Goal: Information Seeking & Learning: Compare options

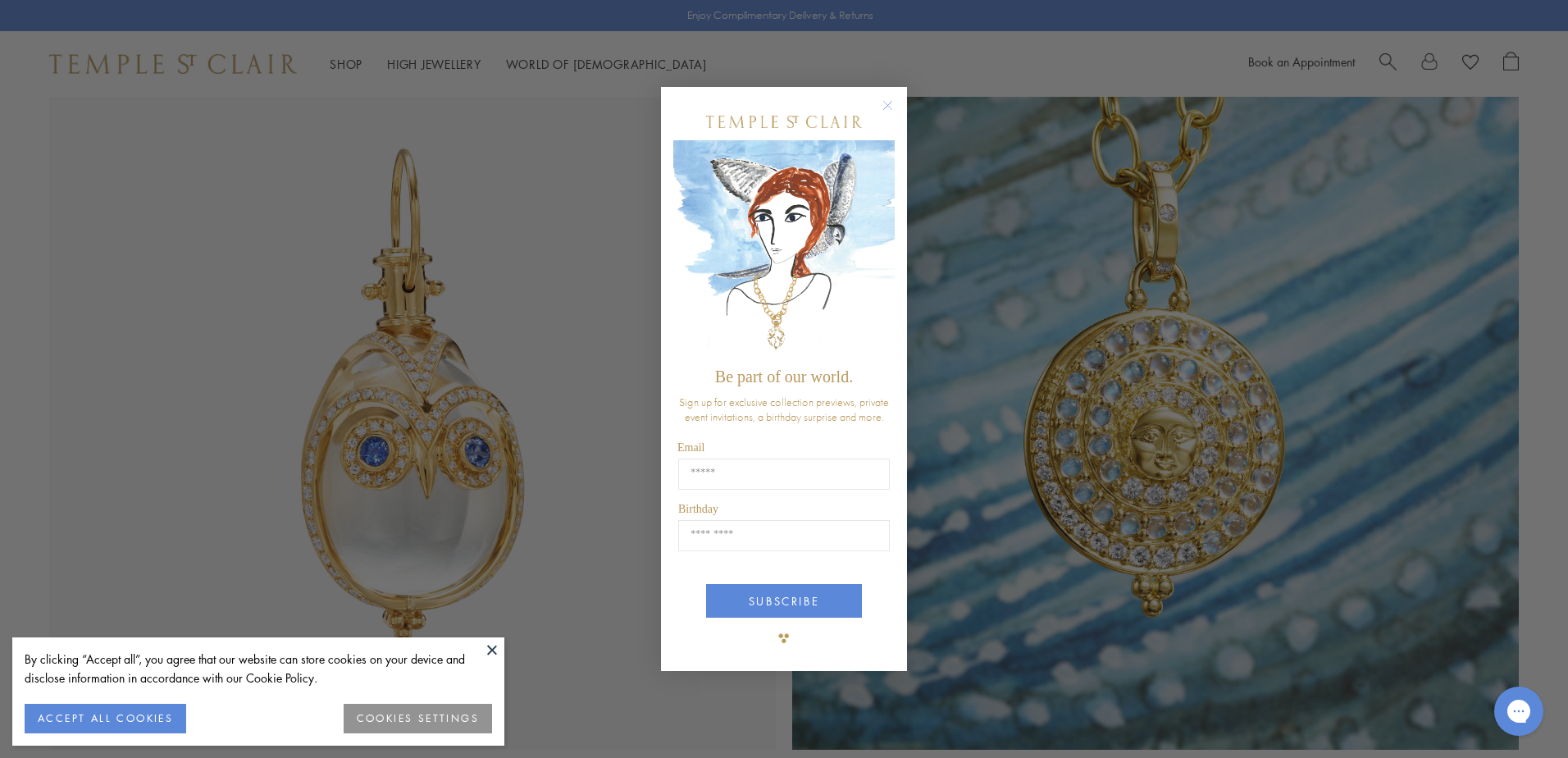
click at [890, 102] on icon "Close dialog" at bounding box center [888, 105] width 9 height 9
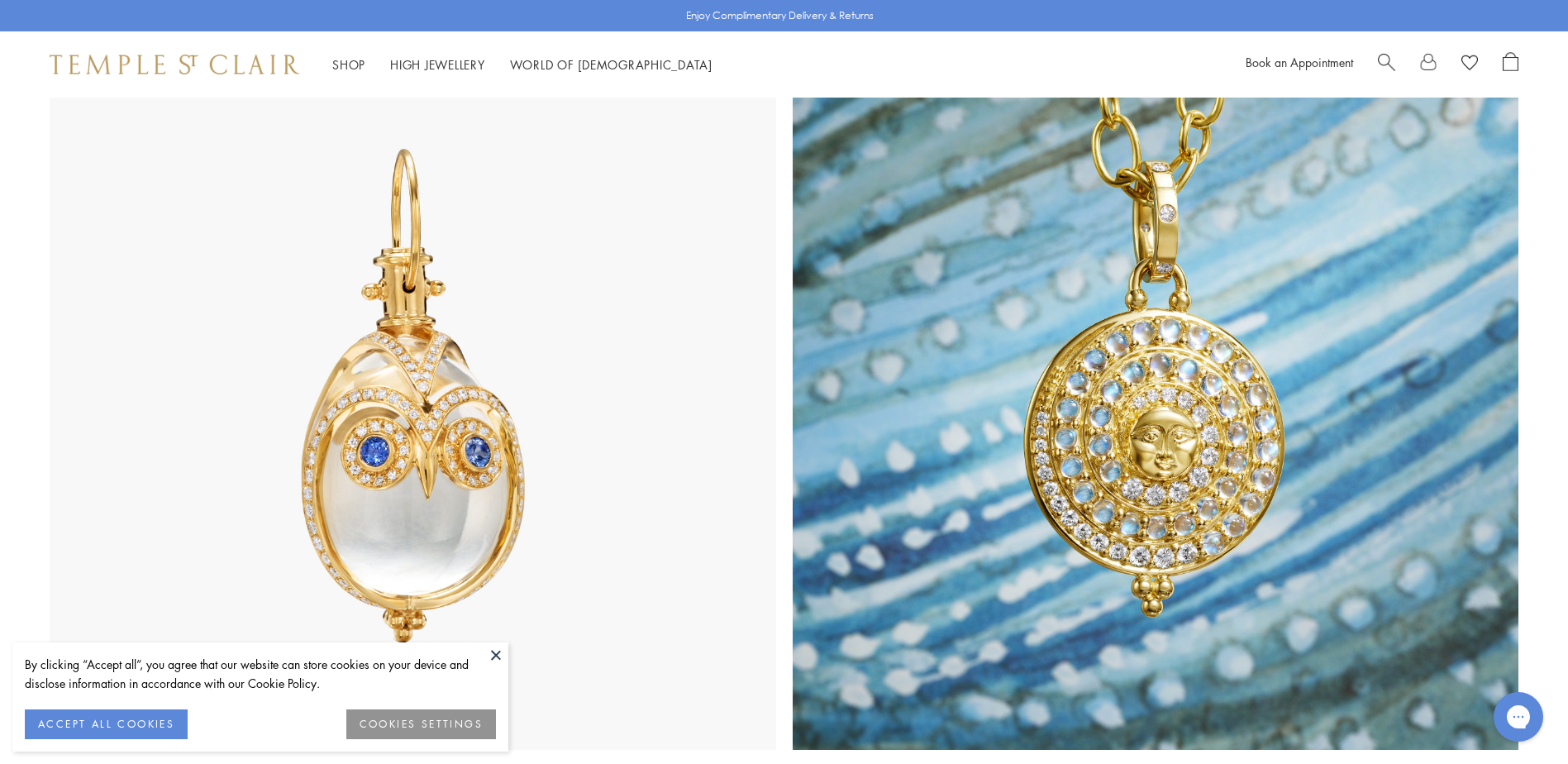
click at [497, 659] on button at bounding box center [496, 655] width 25 height 25
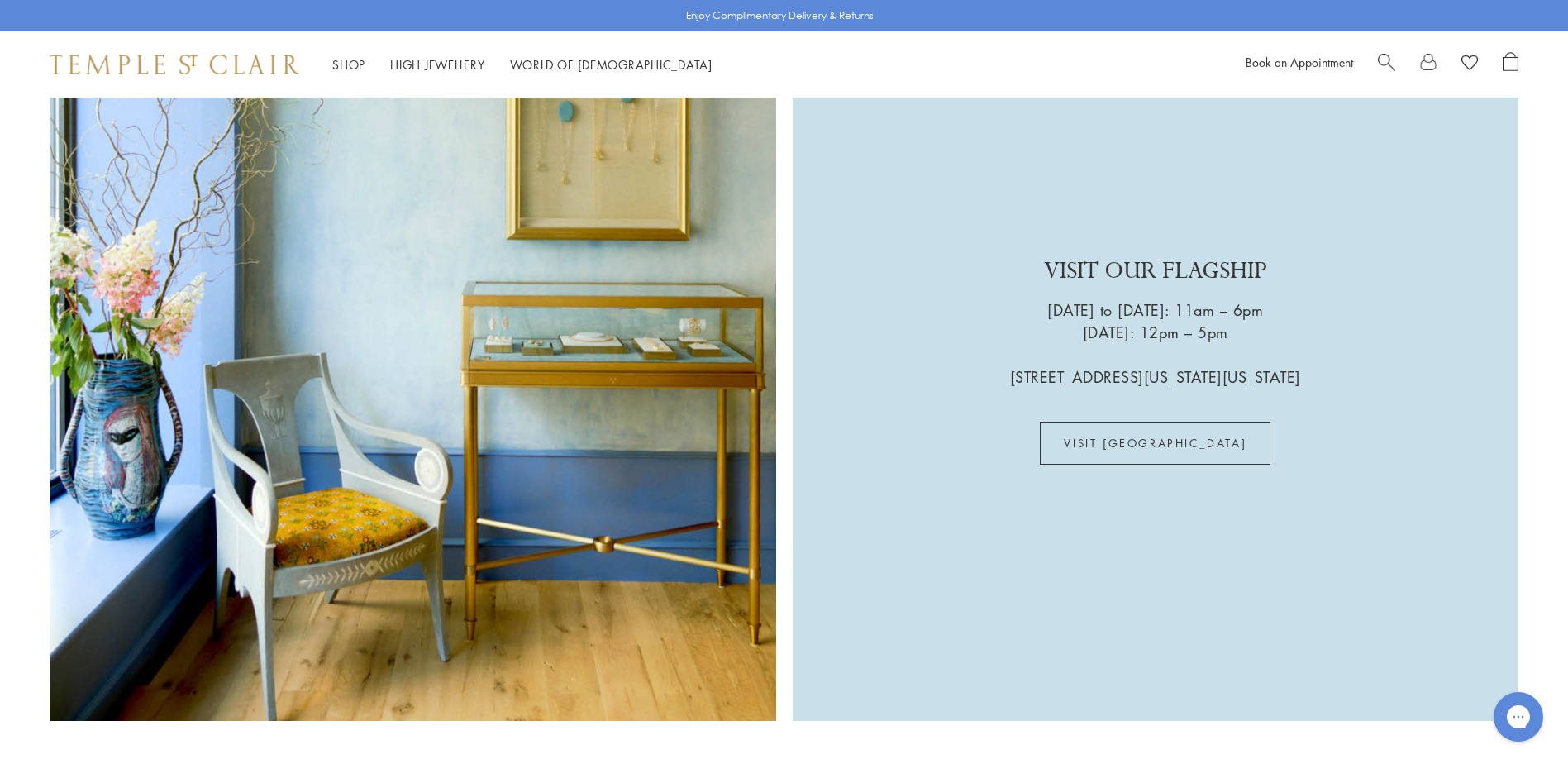
scroll to position [5211, 0]
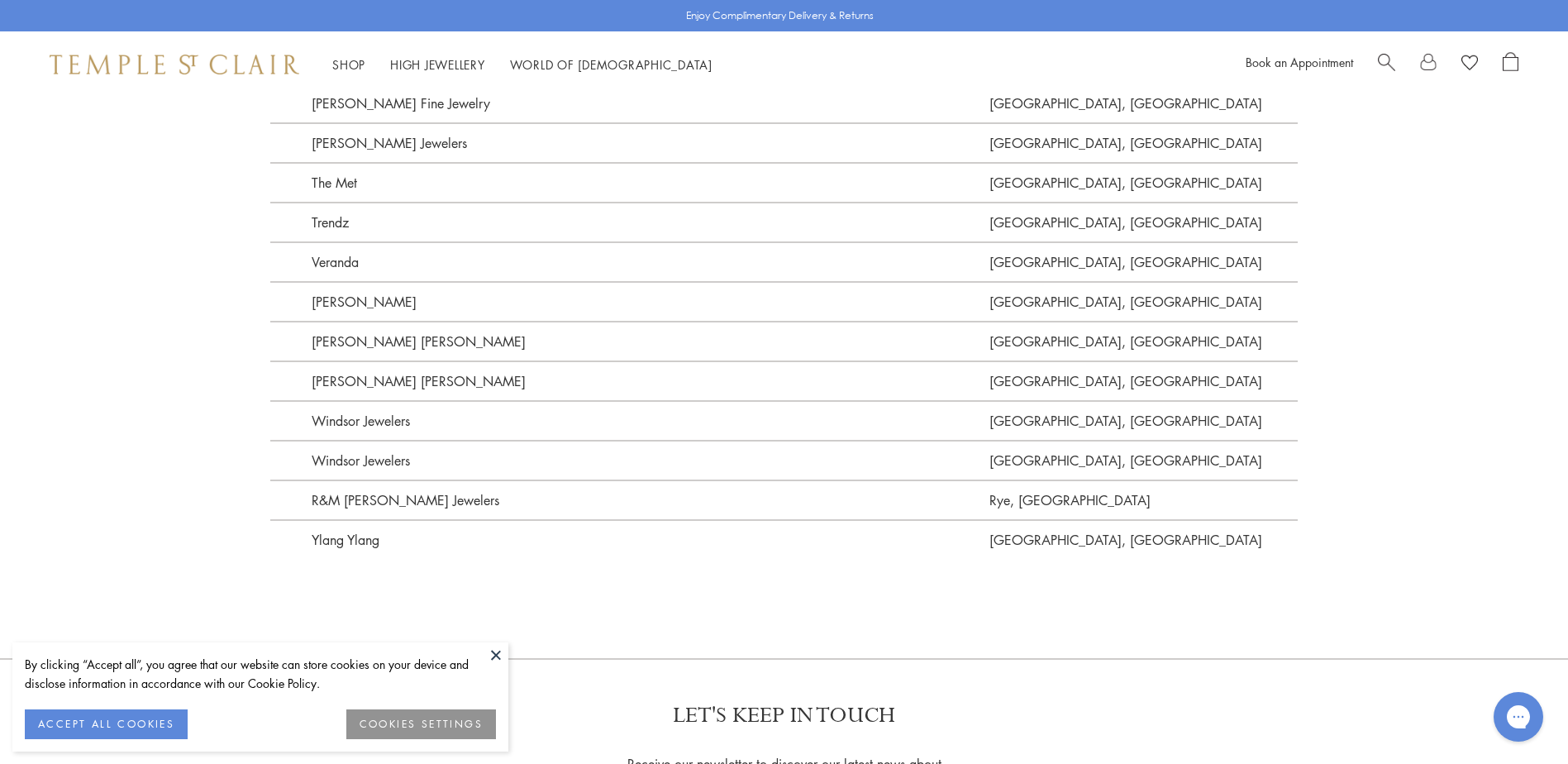
scroll to position [4135, 0]
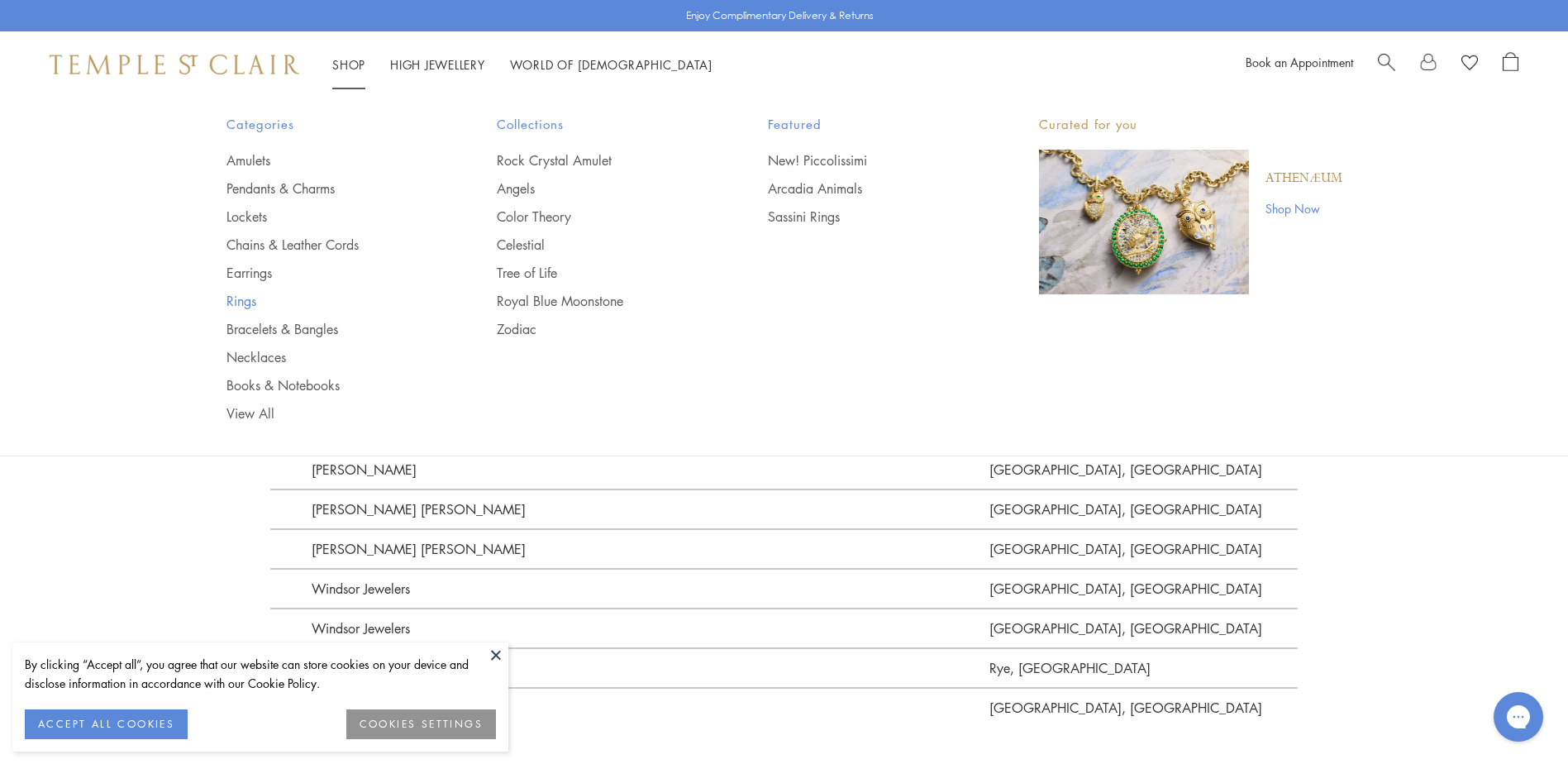
click at [248, 303] on link "Rings" at bounding box center [329, 300] width 205 height 18
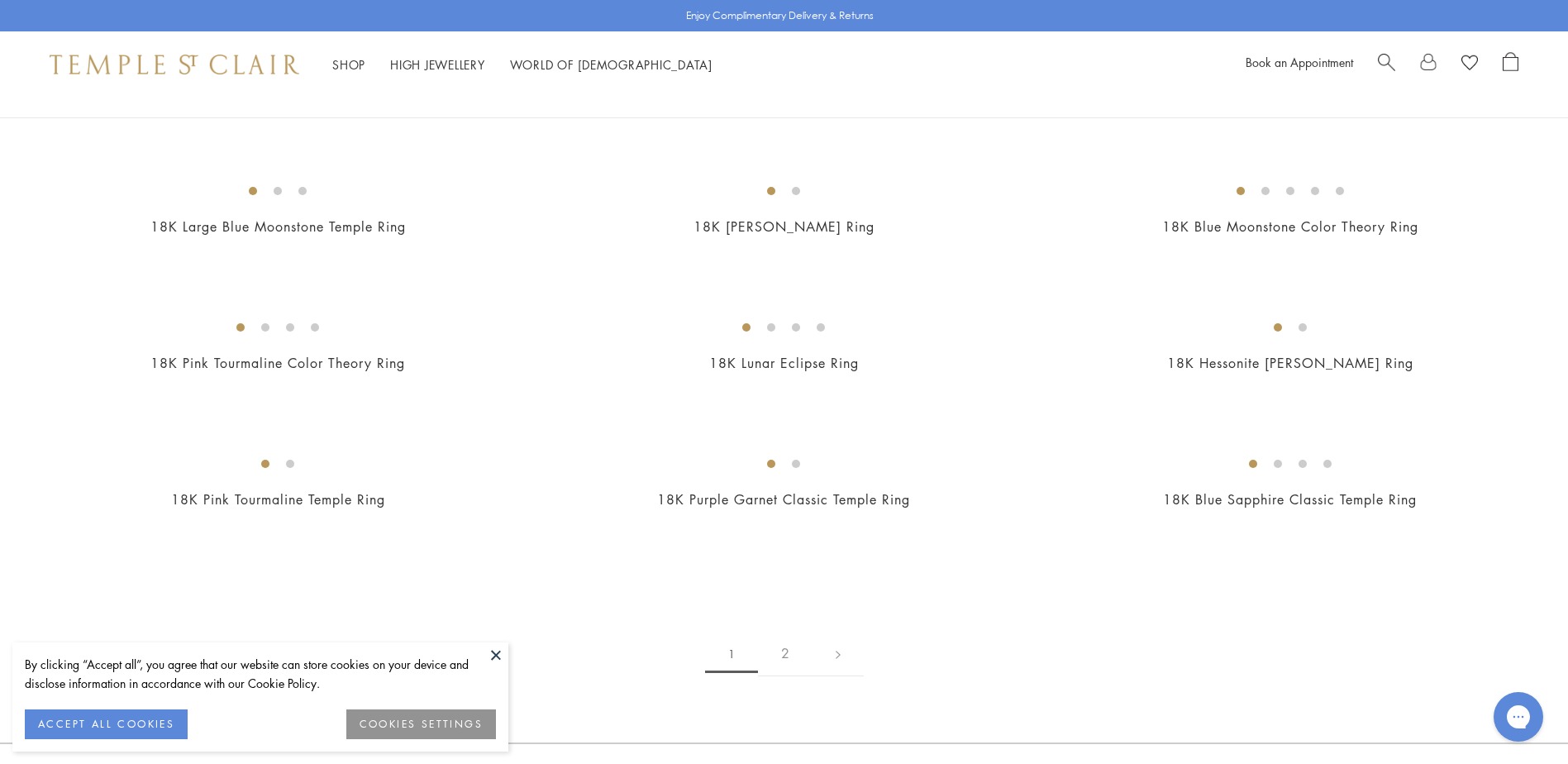
scroll to position [1902, 0]
click at [0, 0] on img at bounding box center [0, 0] width 0 height 0
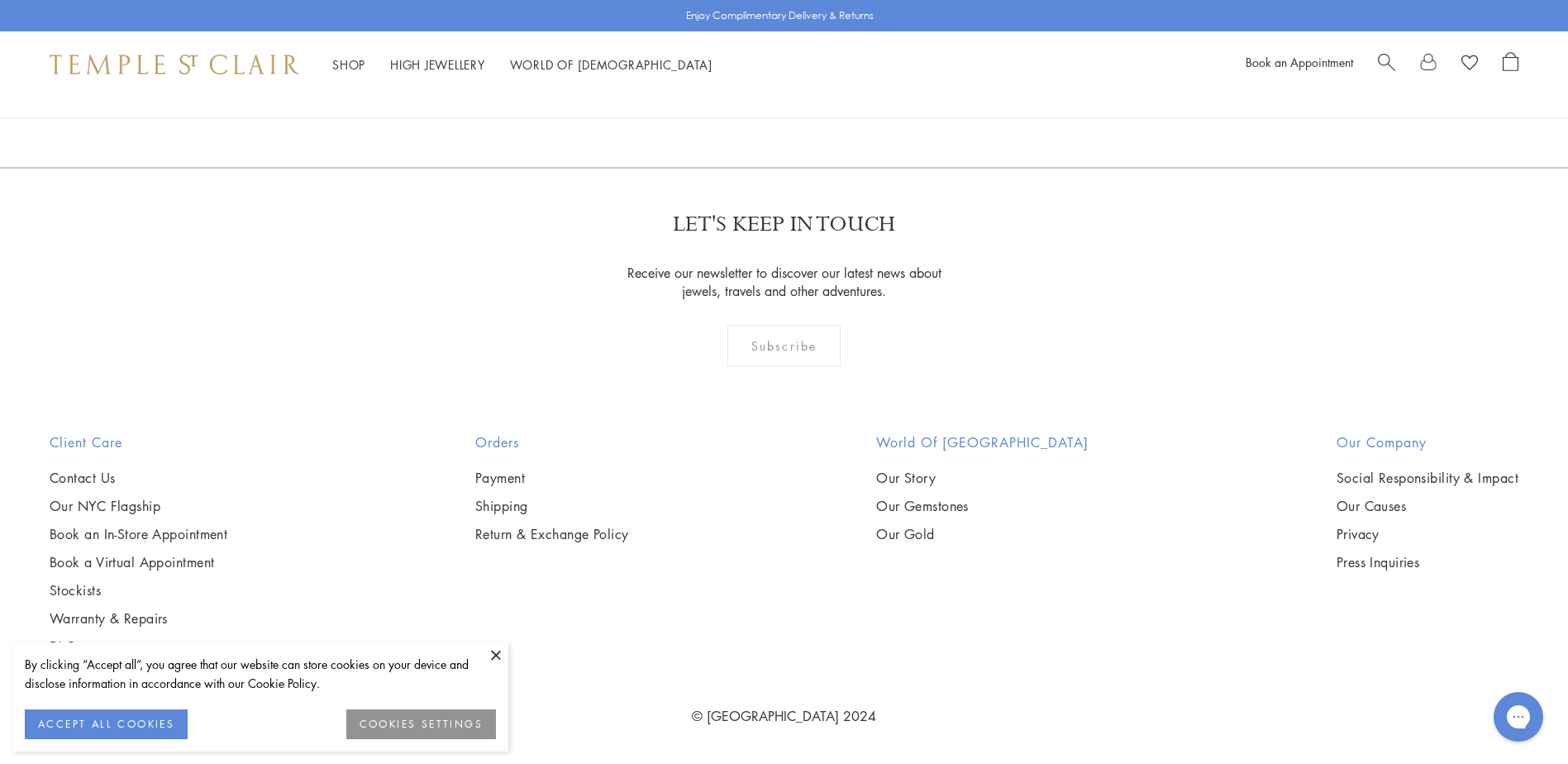
scroll to position [3721, 0]
click at [0, 0] on img at bounding box center [0, 0] width 0 height 0
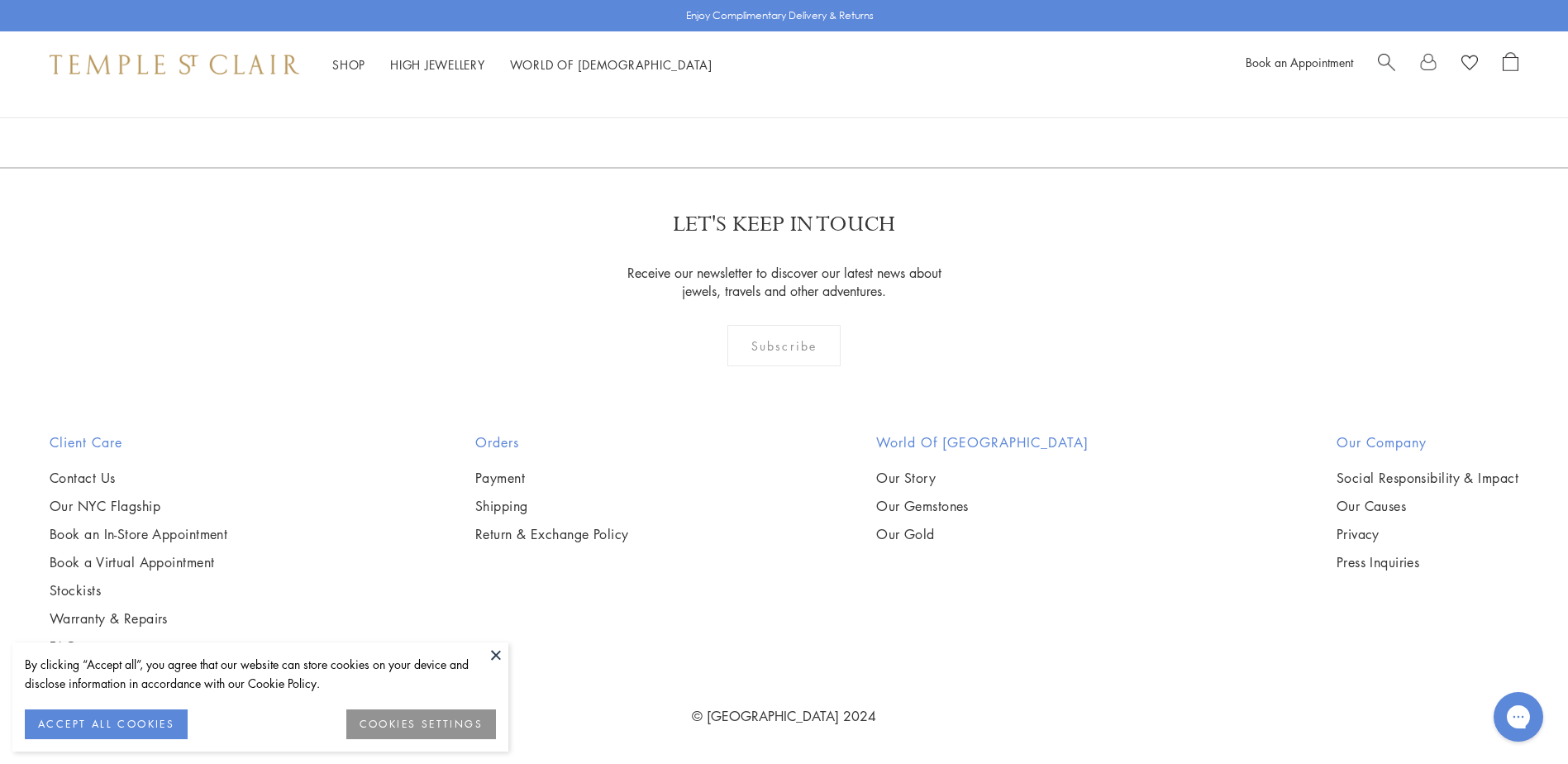
click at [790, 100] on link "2" at bounding box center [785, 77] width 55 height 45
click at [0, 0] on img at bounding box center [0, 0] width 0 height 0
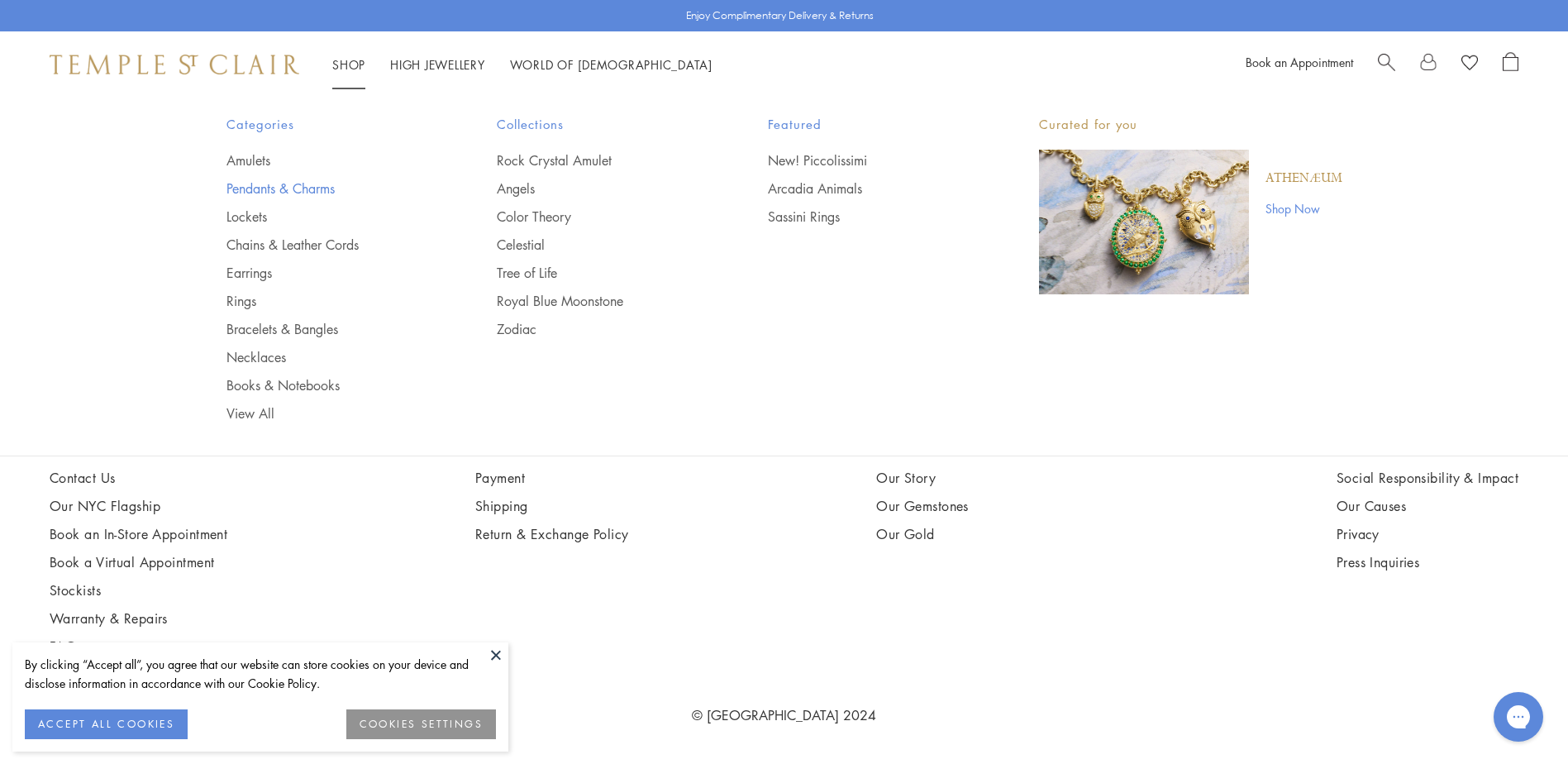
click at [302, 181] on link "Pendants & Charms" at bounding box center [329, 188] width 205 height 18
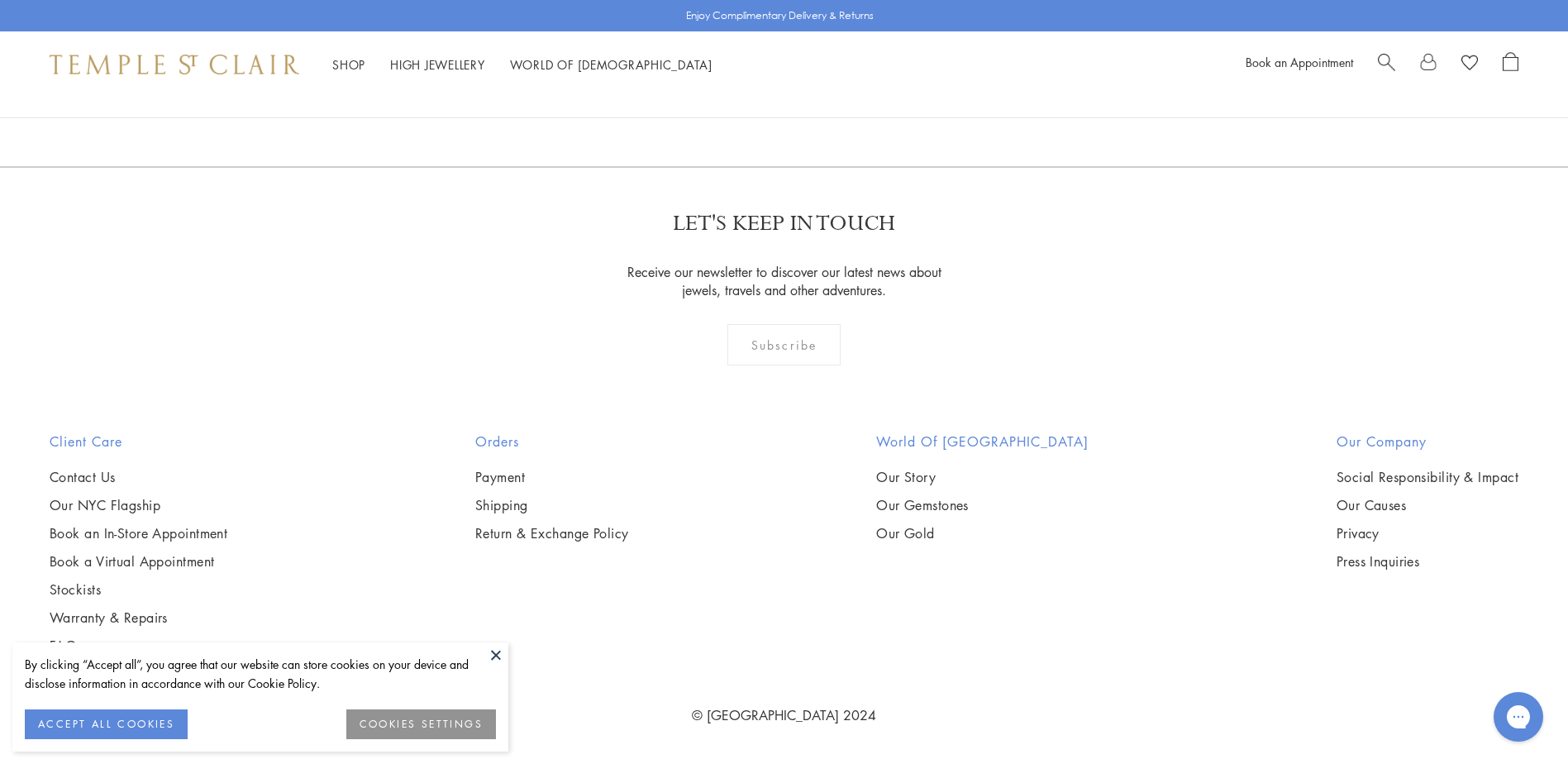
scroll to position [12654, 0]
click at [766, 100] on link "2" at bounding box center [758, 77] width 55 height 45
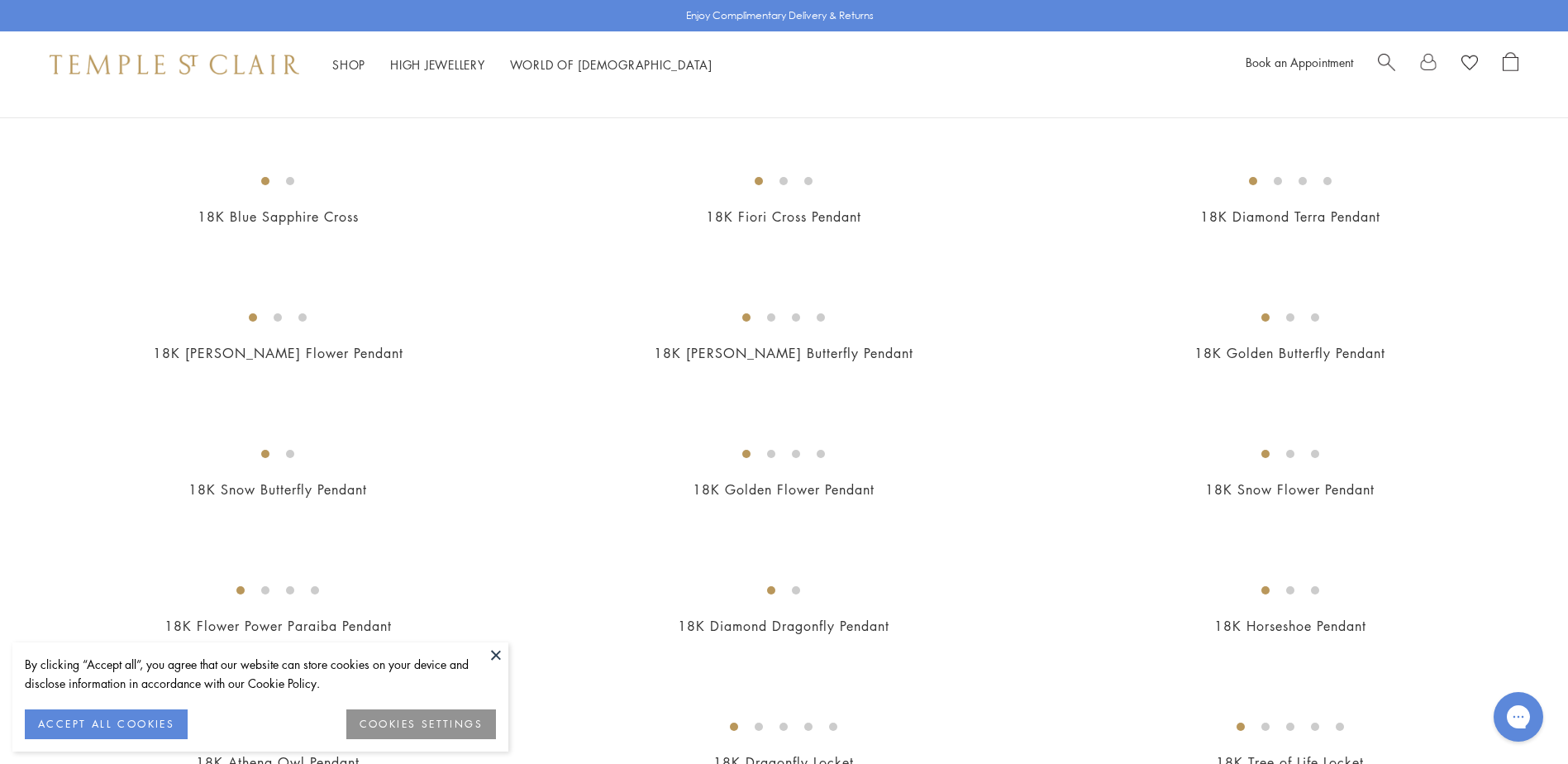
scroll to position [827, 0]
click at [0, 0] on img at bounding box center [0, 0] width 0 height 0
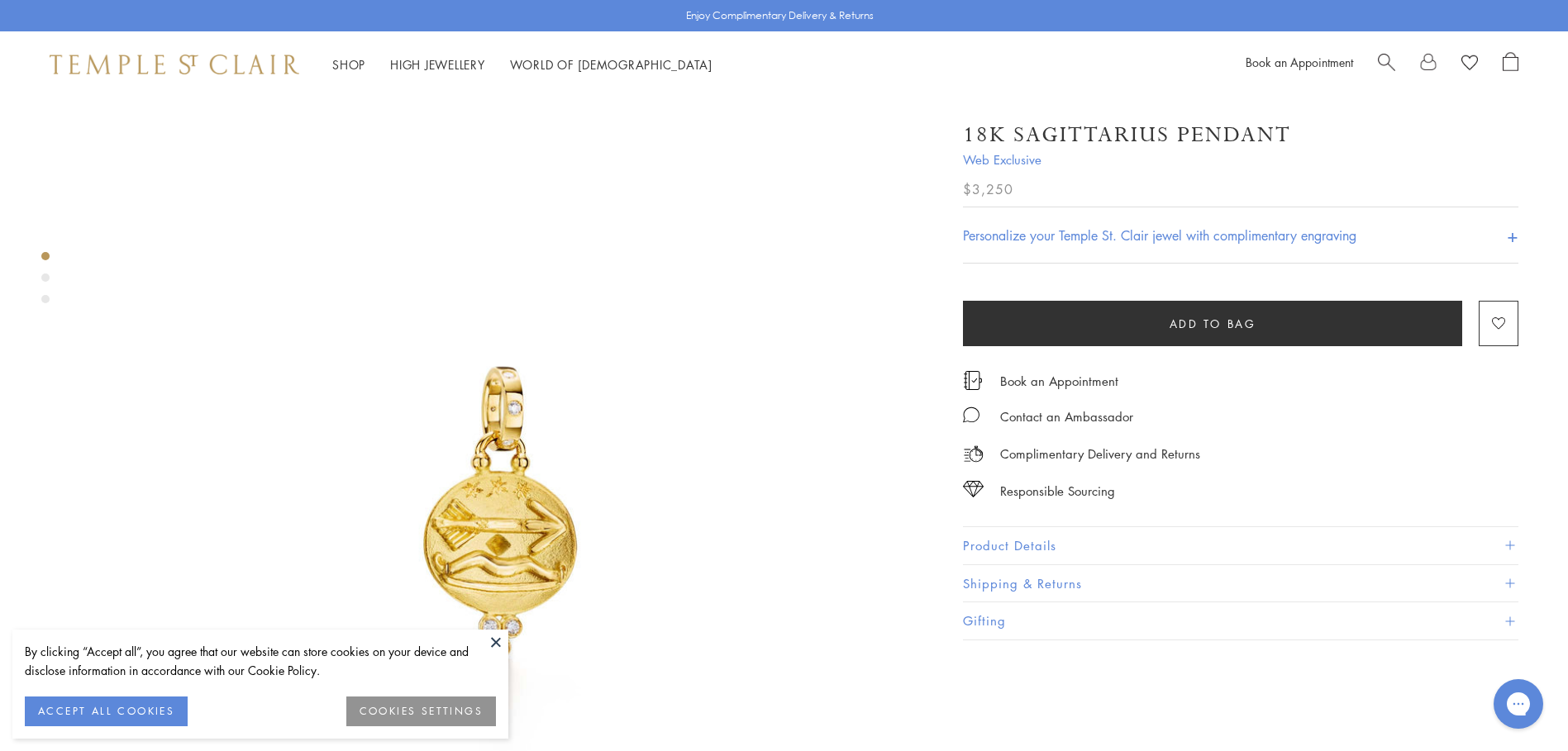
scroll to position [165, 0]
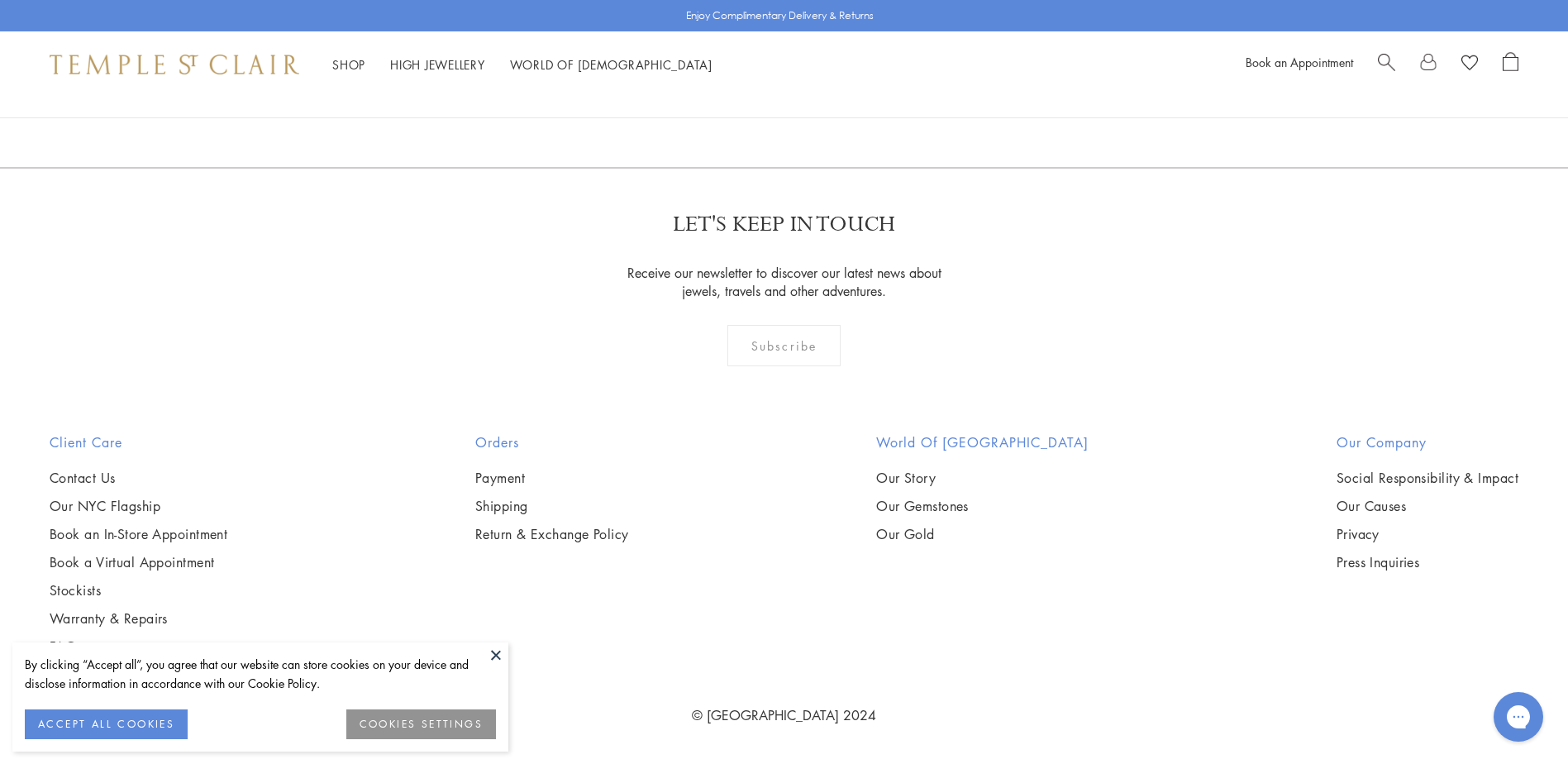
scroll to position [3721, 0]
drag, startPoint x: 324, startPoint y: 325, endPoint x: 350, endPoint y: 325, distance: 26.0
click at [0, 0] on img at bounding box center [0, 0] width 0 height 0
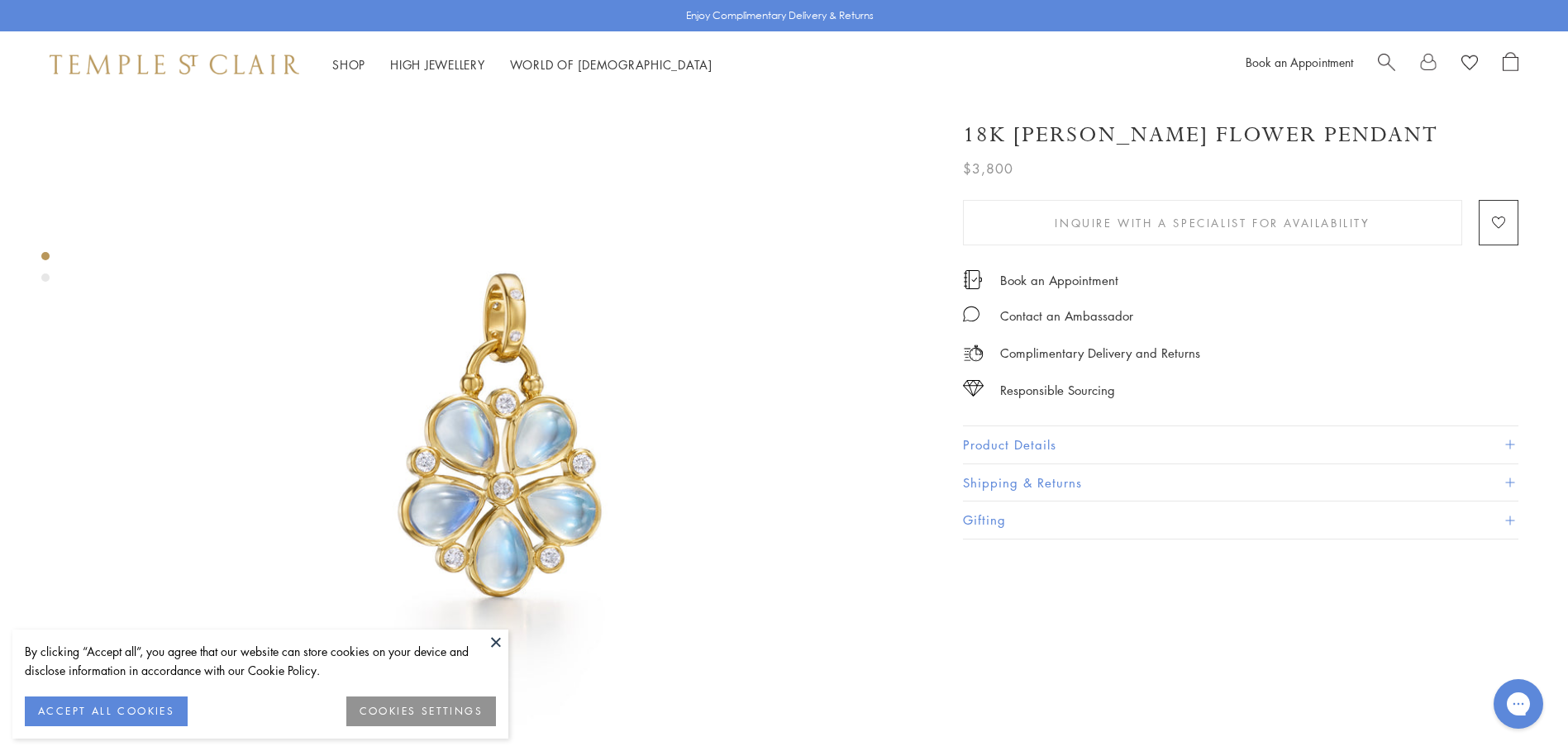
scroll to position [83, 0]
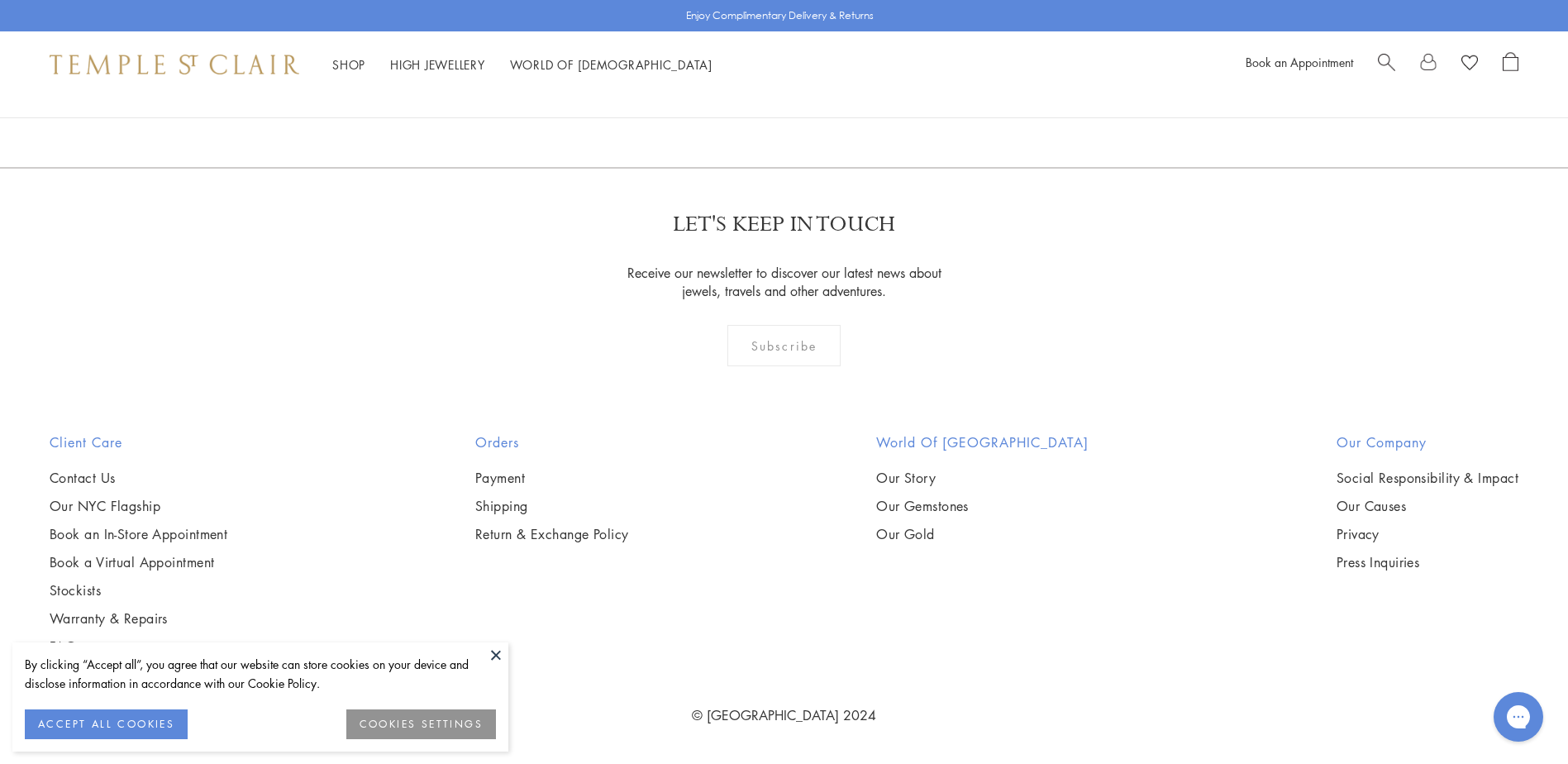
scroll to position [10997, 0]
